Goal: Task Accomplishment & Management: Use online tool/utility

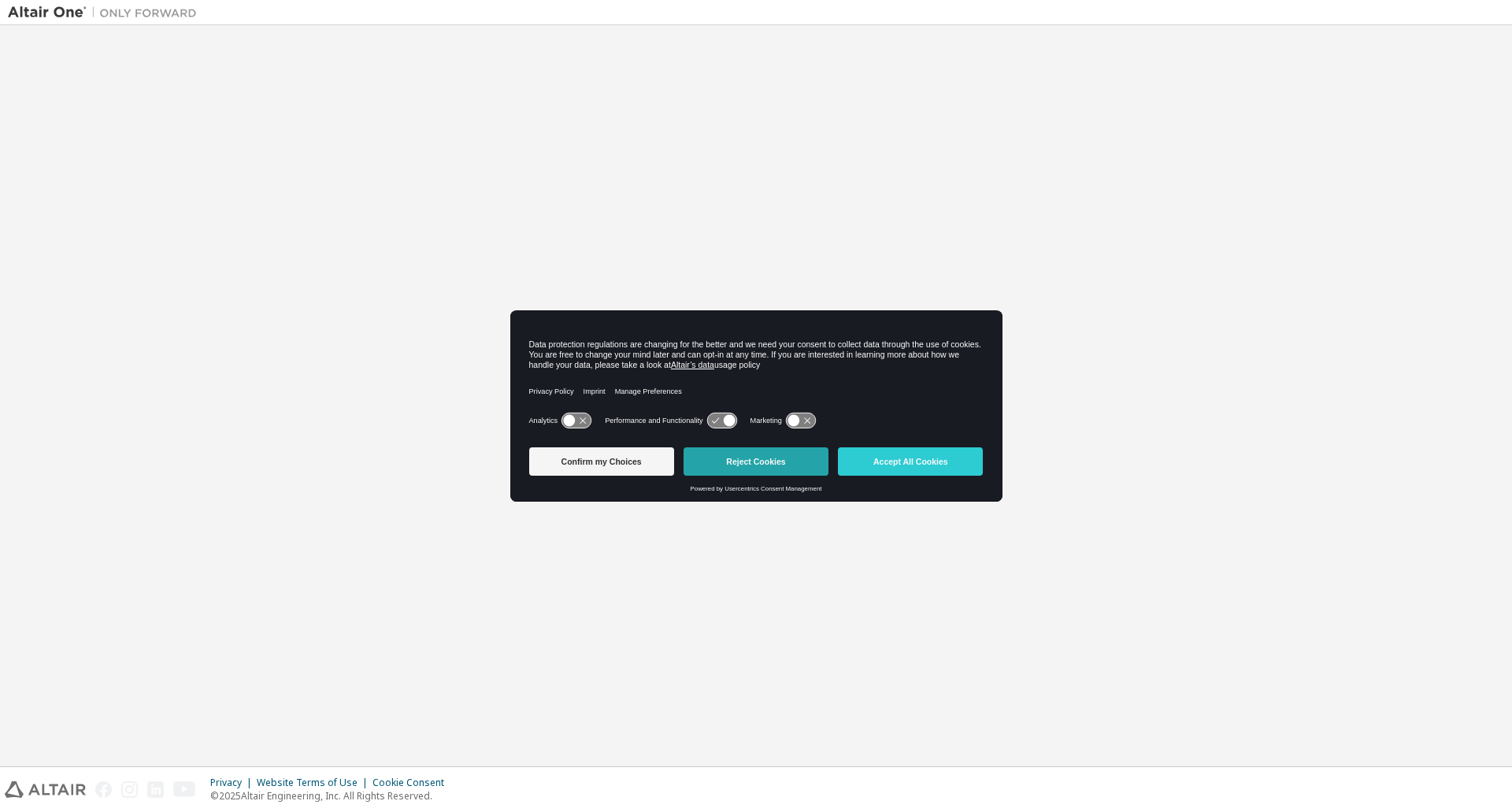
click at [811, 453] on button "Reject Cookies" at bounding box center [756, 461] width 145 height 28
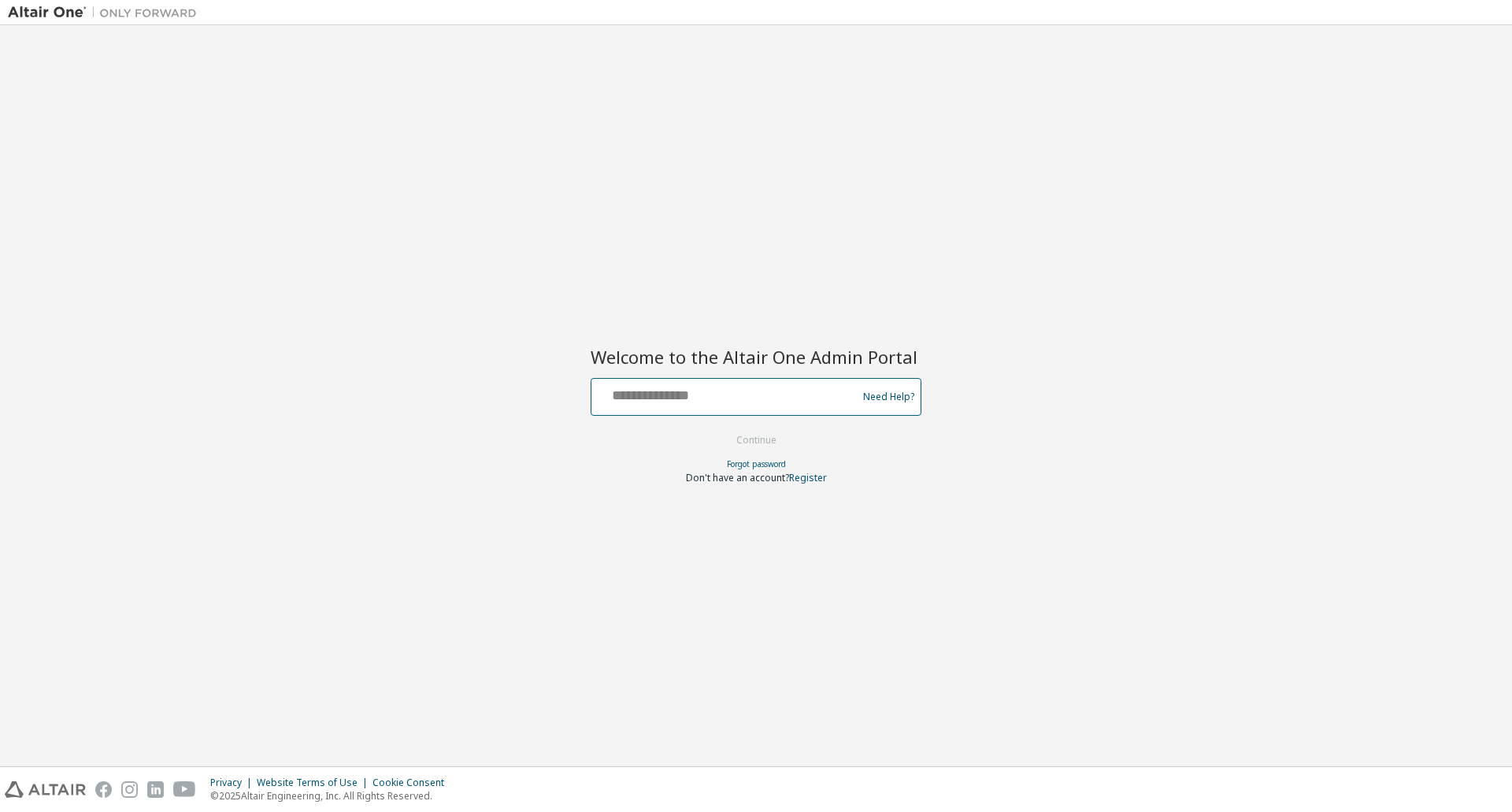
click at [691, 397] on input "text" at bounding box center [726, 394] width 258 height 23
type input "**********"
click at [732, 440] on button "Continue" at bounding box center [756, 440] width 73 height 24
